Goal: Task Accomplishment & Management: Complete application form

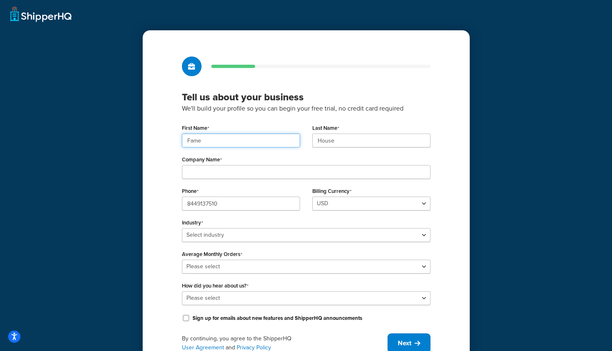
click at [240, 139] on input "Fame" at bounding box center [241, 140] width 118 height 14
paste input "UMG"
type input "UMG"
paste input "UMG"
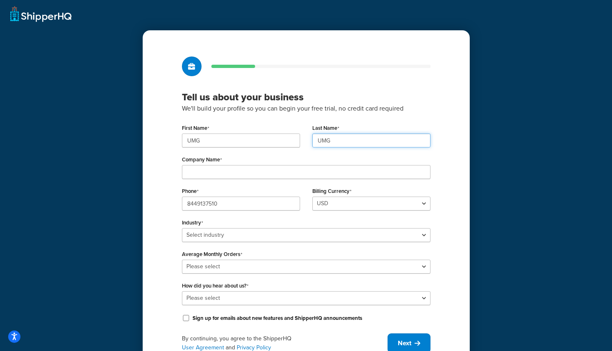
type input "UMG"
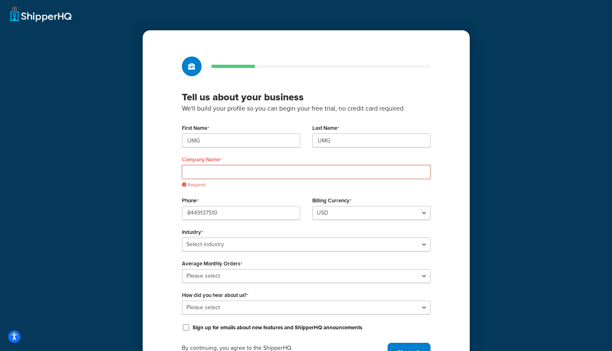
click at [306, 170] on input "Company Name" at bounding box center [306, 172] width 249 height 14
paste input "Universal Music Group"
type input "Universal Music Group"
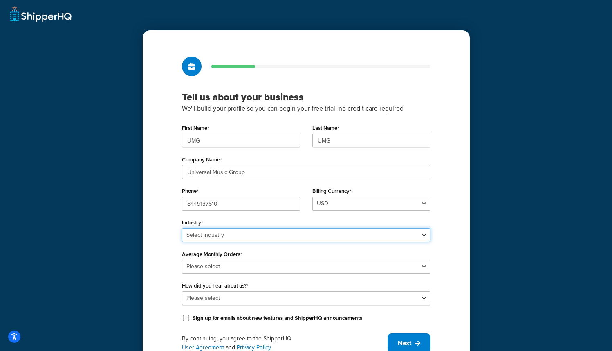
click at [218, 238] on select "Select industry Automotive Adult Agriculture Alcohol, Tobacco & CBD Arts & Craf…" at bounding box center [306, 235] width 249 height 14
select select "25"
click at [182, 228] on select "Select industry Automotive Adult Agriculture Alcohol, Tobacco & CBD Arts & Craf…" at bounding box center [306, 235] width 249 height 14
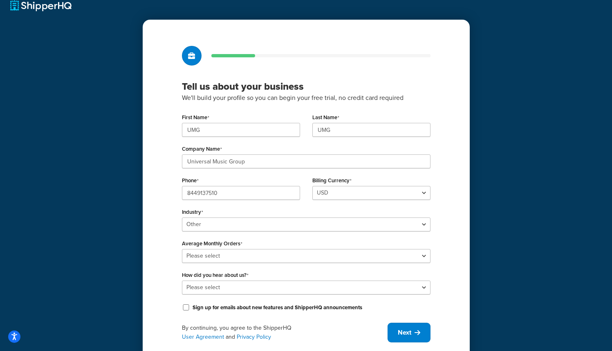
scroll to position [36, 0]
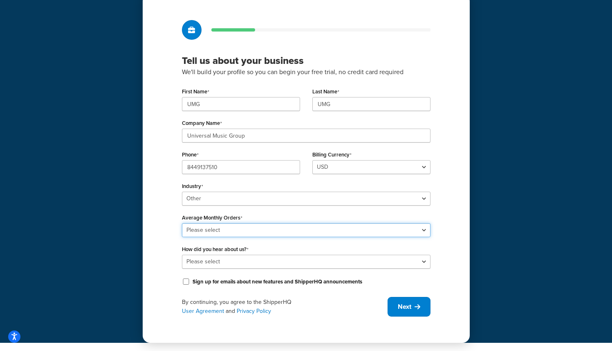
click at [303, 229] on select "Please select 0-500 501-1,000 1,001-10,000 10,001-20,000 Over 20,000" at bounding box center [306, 230] width 249 height 14
select select "3"
click at [182, 223] on select "Please select 0-500 501-1,000 1,001-10,000 10,001-20,000 Over 20,000" at bounding box center [306, 230] width 249 height 14
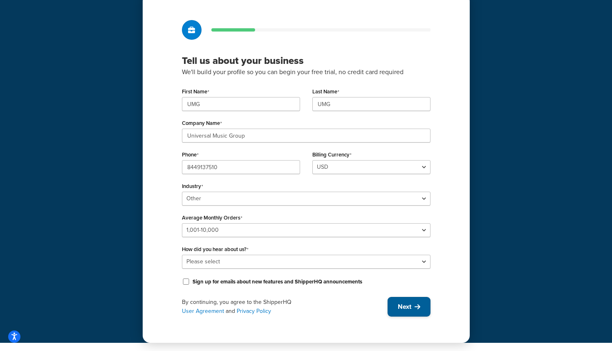
click at [397, 301] on button "Next" at bounding box center [409, 307] width 43 height 20
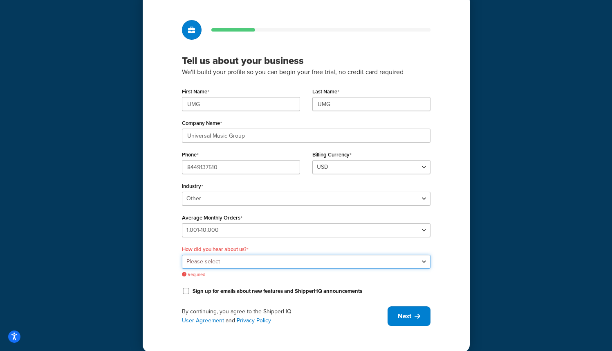
click at [233, 264] on select "Please select Online Search App Store or Marketplace Listing Referred by Agency…" at bounding box center [306, 261] width 249 height 14
select select "10"
click at [182, 254] on select "Please select Online Search App Store or Marketplace Listing Referred by Agency…" at bounding box center [306, 261] width 249 height 14
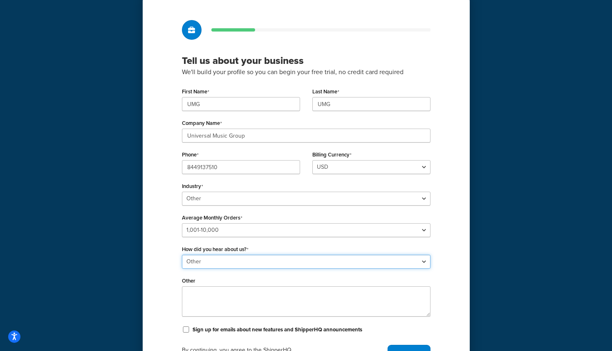
scroll to position [84, 0]
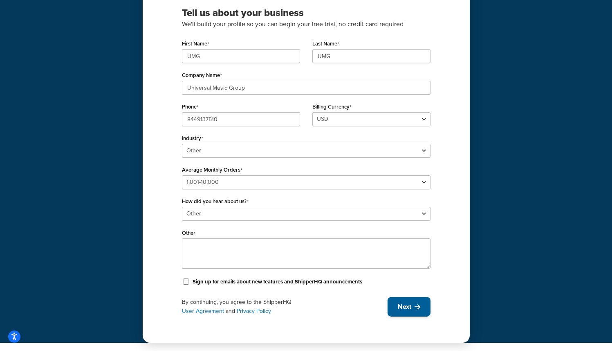
click at [413, 301] on button "Next" at bounding box center [409, 307] width 43 height 20
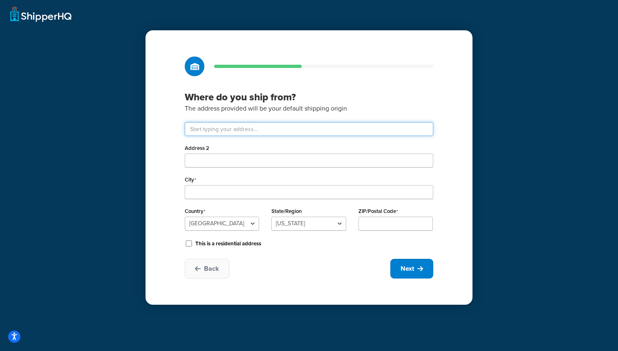
click at [212, 129] on input "text" at bounding box center [309, 129] width 249 height 14
paste input "123 S Broad St"
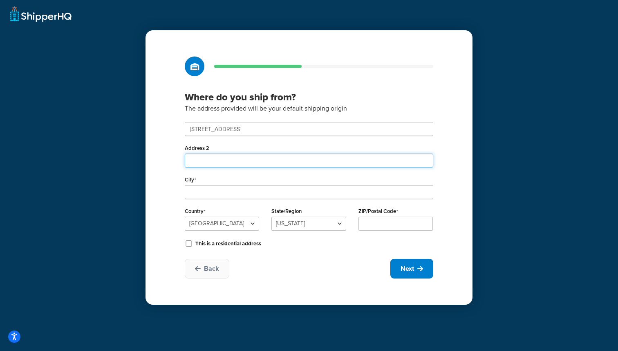
type input "123 S Broad St Partners Co"
type input "Philadelphia"
select select "38"
type input "19109"
click at [298, 162] on input "Address 2" at bounding box center [309, 160] width 249 height 14
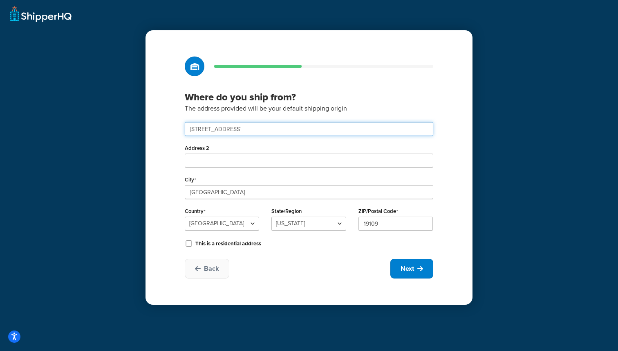
click at [272, 125] on input "123 S Broad St Partners Co" at bounding box center [309, 129] width 249 height 14
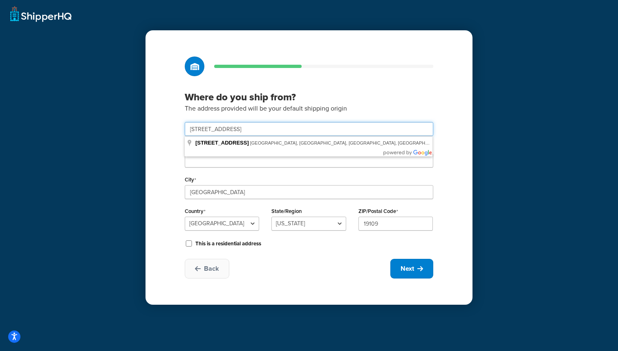
paste input "text"
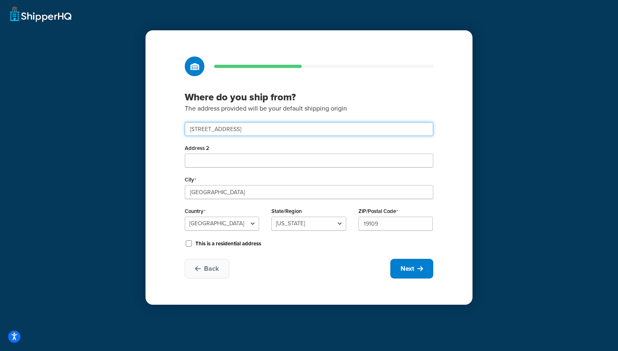
click at [265, 133] on input "123 S Broad St Partners Co" at bounding box center [309, 129] width 249 height 14
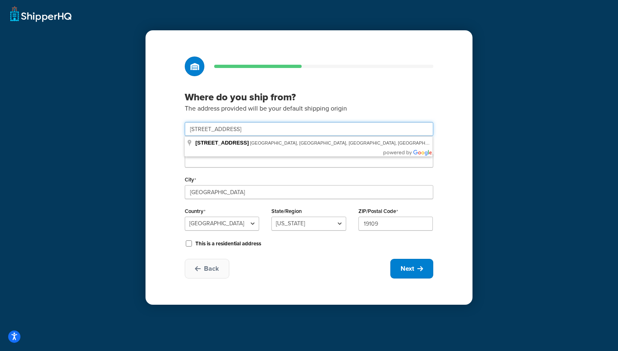
paste input "text"
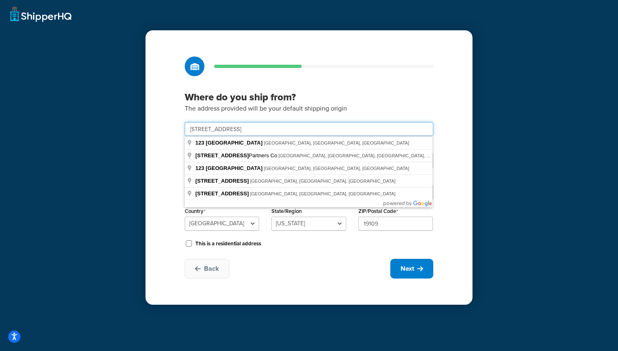
click at [265, 133] on input "123 S Broad St" at bounding box center [309, 129] width 249 height 14
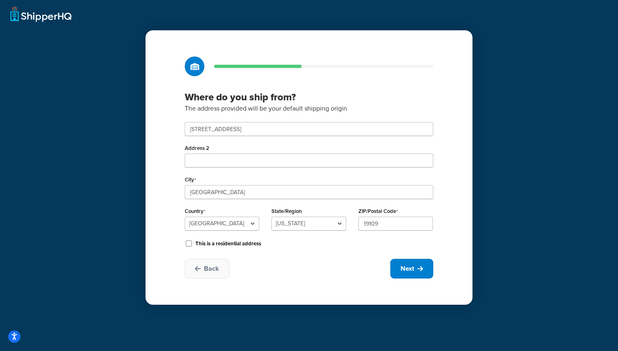
click at [303, 110] on p "The address provided will be your default shipping origin" at bounding box center [309, 108] width 249 height 11
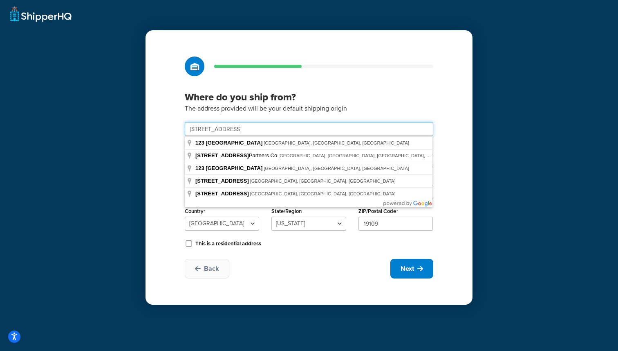
click at [295, 125] on input "123 S Broad St" at bounding box center [309, 129] width 249 height 14
type input "123 S Broad Street"
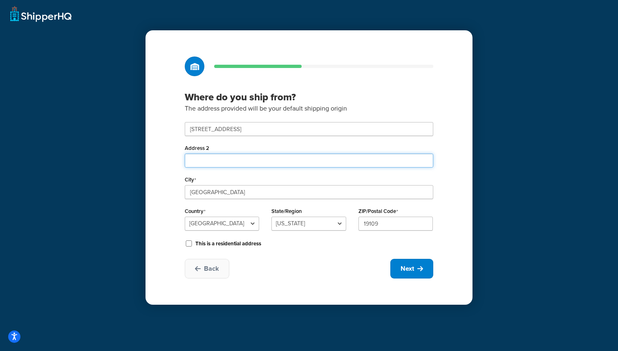
click at [252, 166] on input "Address 2" at bounding box center [309, 160] width 249 height 14
type input "26th Floor"
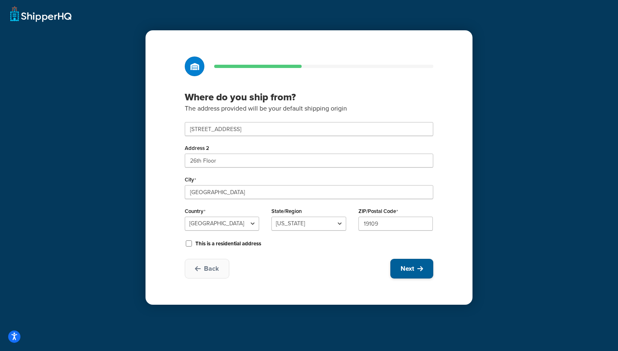
click at [414, 274] on button "Next" at bounding box center [412, 269] width 43 height 20
select select "1"
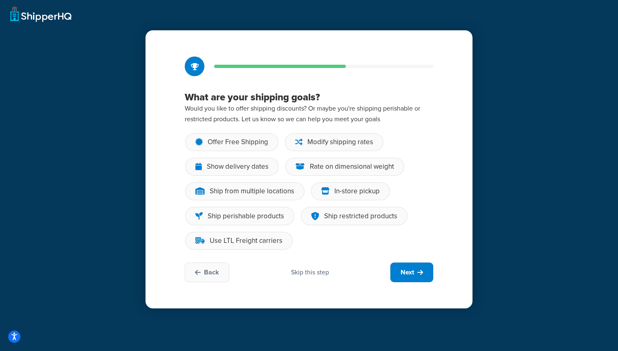
click at [321, 274] on div "Skip this step" at bounding box center [310, 272] width 38 height 9
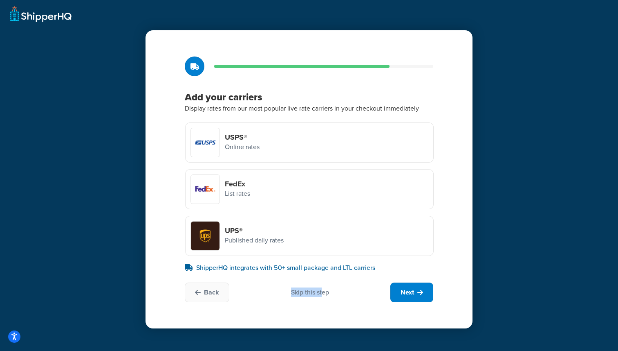
click at [322, 288] on div "Skip this step" at bounding box center [310, 292] width 38 height 9
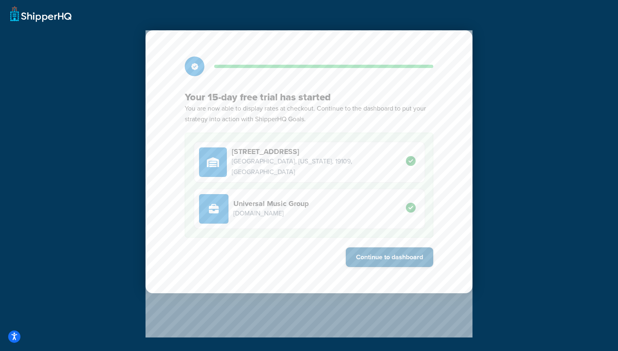
click at [359, 252] on button "Continue to dashboard" at bounding box center [390, 257] width 88 height 20
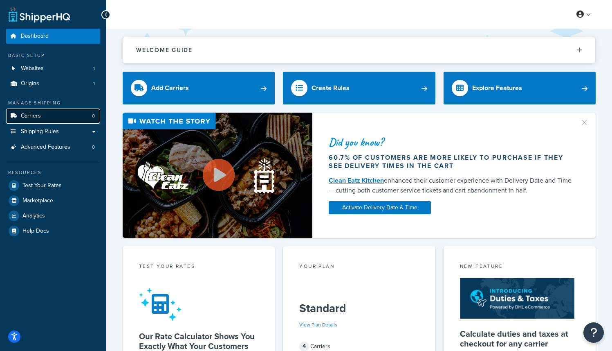
click at [52, 116] on link "Carriers 0" at bounding box center [53, 115] width 94 height 15
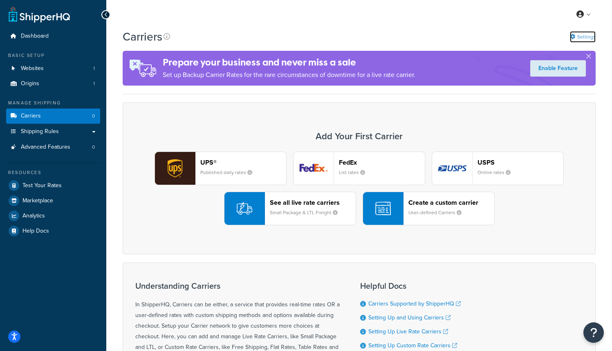
click at [595, 41] on link "Settings" at bounding box center [583, 36] width 26 height 11
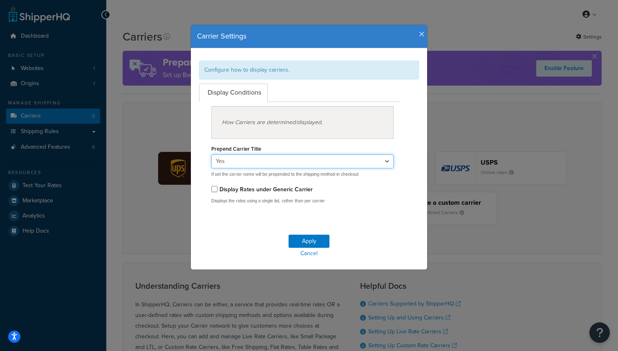
click at [251, 160] on select "Yes No" at bounding box center [302, 161] width 182 height 14
select select "false"
click at [211, 154] on select "Yes No" at bounding box center [302, 161] width 182 height 14
click at [299, 242] on button "Apply" at bounding box center [309, 240] width 41 height 13
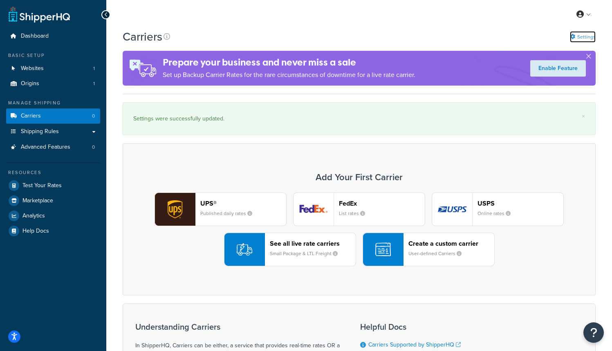
click at [590, 38] on link "Settings" at bounding box center [583, 36] width 26 height 11
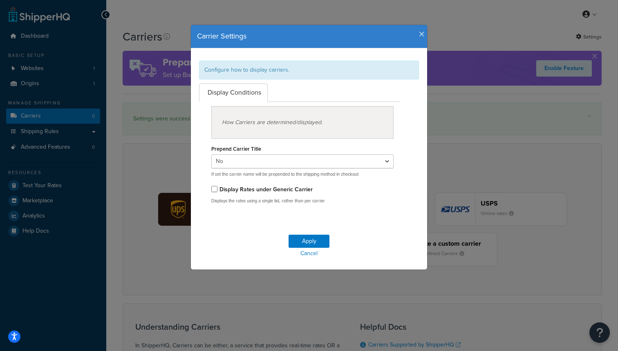
click at [592, 12] on div "Carrier Settings Configure how to display carriers. Display Conditions How Carr…" at bounding box center [309, 175] width 618 height 351
click at [419, 34] on icon "button" at bounding box center [422, 34] width 6 height 7
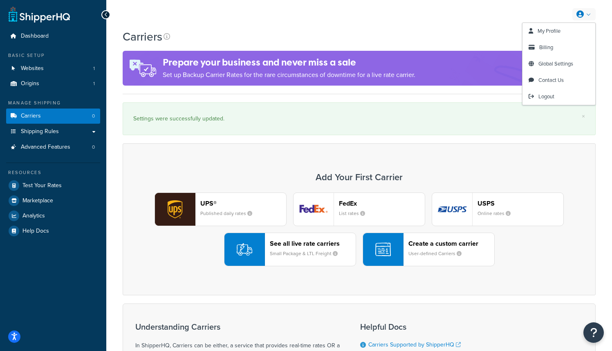
click at [582, 15] on icon at bounding box center [580, 14] width 7 height 7
click at [564, 39] on link "My Profile" at bounding box center [559, 31] width 73 height 16
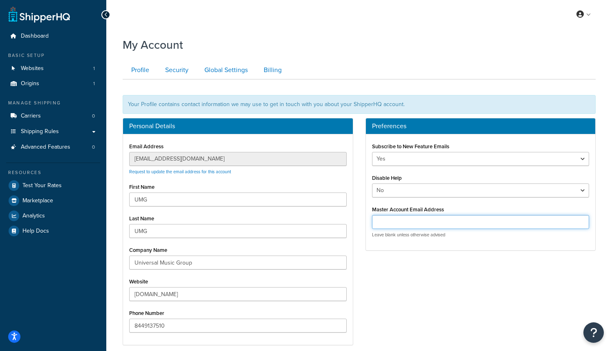
click at [457, 218] on input "Master Account Email Address" at bounding box center [481, 222] width 218 height 14
type input "customercare@famehouse.net"
click at [446, 305] on div "Personal Details Email Address customercare@famehouse.net Request to update the…" at bounding box center [360, 235] width 486 height 235
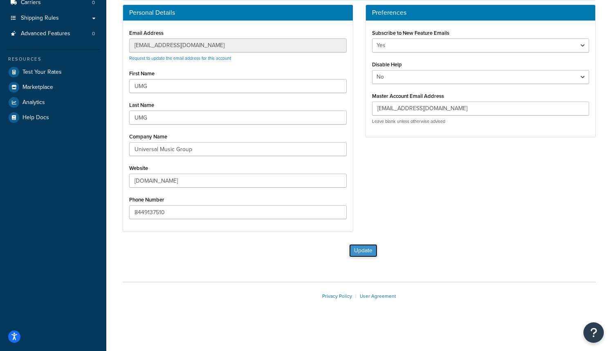
click at [368, 253] on button "Update" at bounding box center [363, 250] width 28 height 13
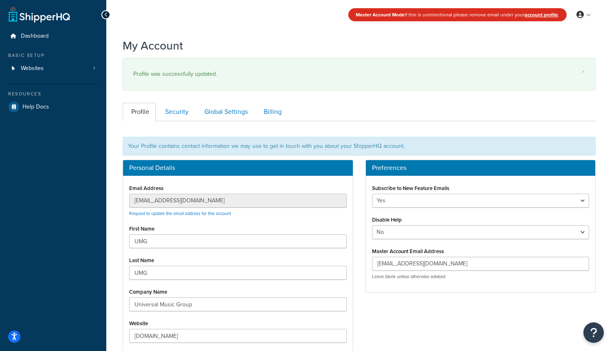
click at [53, 76] on ul "Dashboard Basic Setup Websites 1 Resources Help Docs My Account My Profile Bill…" at bounding box center [53, 71] width 94 height 85
click at [56, 72] on link "Websites 1" at bounding box center [53, 68] width 94 height 15
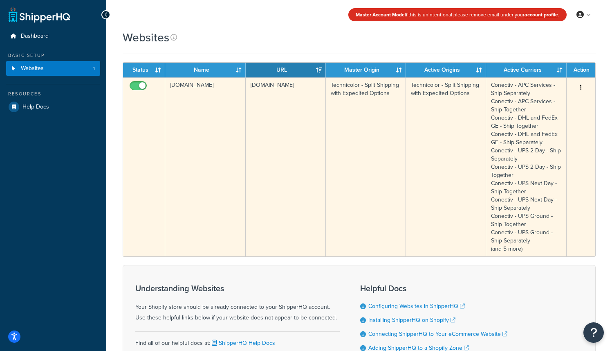
click at [580, 85] on button "button" at bounding box center [581, 87] width 11 height 13
click at [548, 106] on link "Edit" at bounding box center [548, 103] width 65 height 17
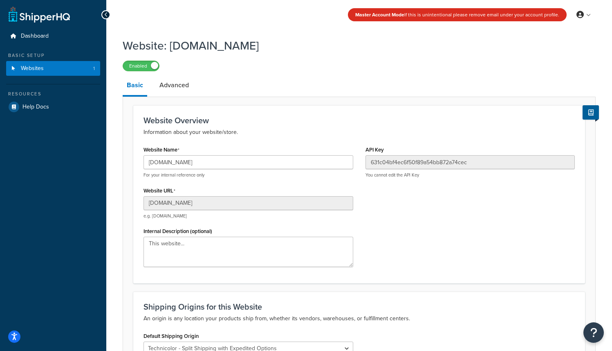
scroll to position [105, 0]
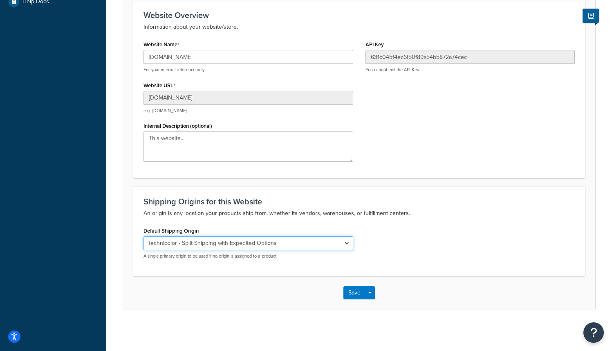
click at [259, 241] on select "El Famoso Artist Endeavor (OG) Graphik Dimensions Artivise Printful [PERSON_NAM…" at bounding box center [249, 243] width 210 height 14
select select "138040"
click at [144, 236] on select "El Famoso Artist Endeavor (OG) Graphik Dimensions Artivise Printful [PERSON_NAM…" at bounding box center [249, 243] width 210 height 14
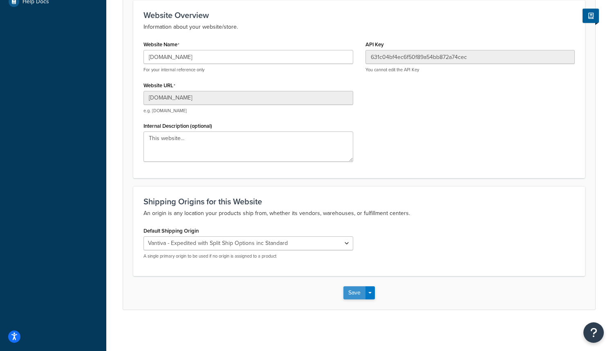
click at [360, 293] on button "Save" at bounding box center [355, 292] width 22 height 13
